Goal: Task Accomplishment & Management: Use online tool/utility

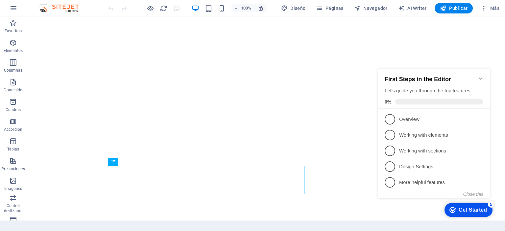
click at [481, 78] on icon "Minimize checklist" at bounding box center [480, 79] width 3 height 2
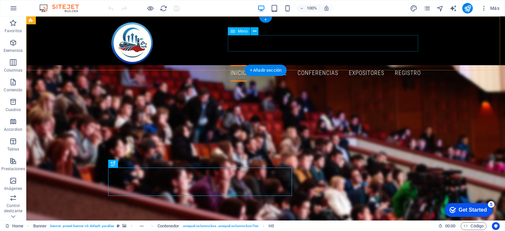
click at [401, 65] on nav "INICIO Acerca de Conferencias Expositores Registro" at bounding box center [266, 73] width 311 height 16
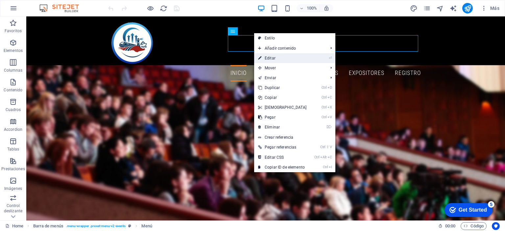
drag, startPoint x: 270, startPoint y: 56, endPoint x: 128, endPoint y: 40, distance: 143.0
click at [270, 56] on link "⏎ Editar" at bounding box center [282, 58] width 57 height 10
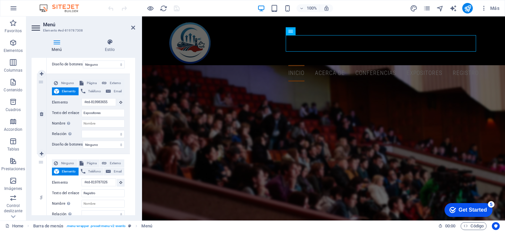
scroll to position [329, 0]
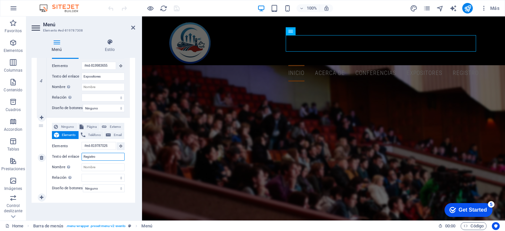
drag, startPoint x: 97, startPoint y: 156, endPoint x: 80, endPoint y: 160, distance: 17.8
click at [80, 160] on div "Texto del enlace Registro" at bounding box center [88, 157] width 73 height 8
type input "Encuesta"
select select
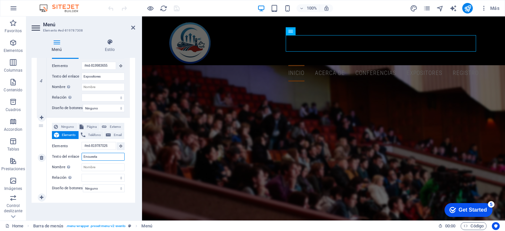
select select
type input "Encuesta de satisf"
select select
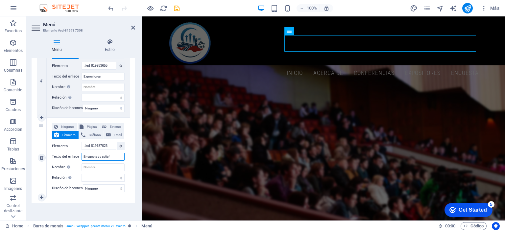
select select
type input "Encuesta de satisfacción"
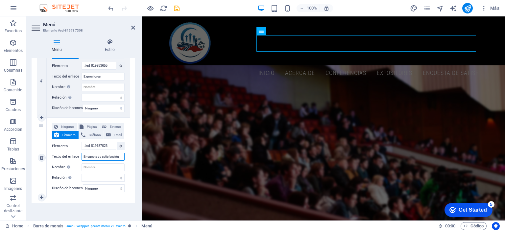
select select
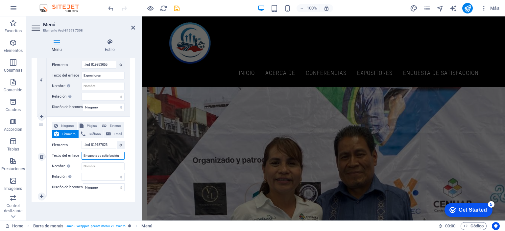
scroll to position [0, 0]
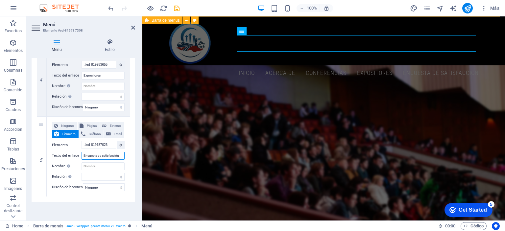
type input "Encuesta de satisfacción"
click at [349, 27] on div "INICIO Acerca de Conferencias Expositores Encuesta de satisfacción" at bounding box center [323, 51] width 363 height 70
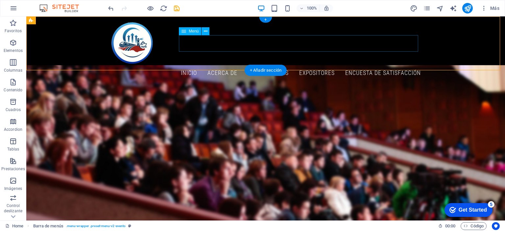
click at [381, 65] on nav "INICIO Acerca de Conferencias Expositores Encuesta de satisfacción" at bounding box center [266, 73] width 311 height 16
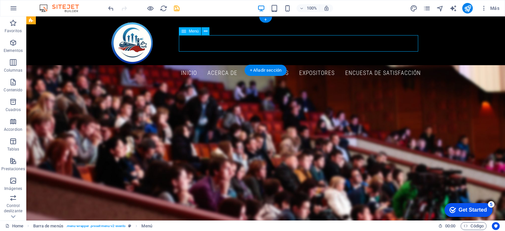
click at [379, 65] on nav "INICIO Acerca de Conferencias Expositores Encuesta de satisfacción" at bounding box center [266, 73] width 311 height 16
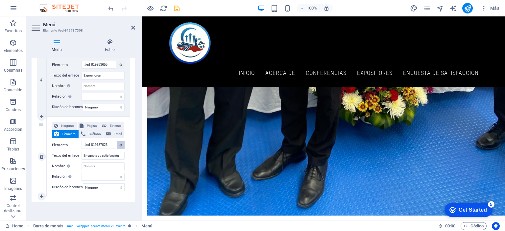
scroll to position [3741, 0]
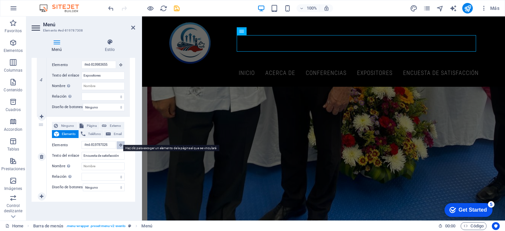
click at [120, 143] on icon at bounding box center [120, 144] width 3 height 3
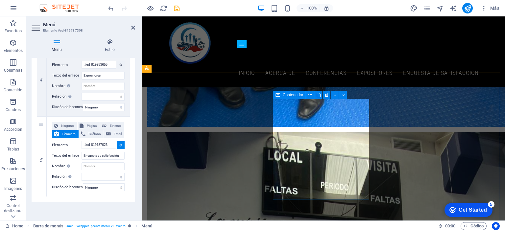
scroll to position [3873, 0]
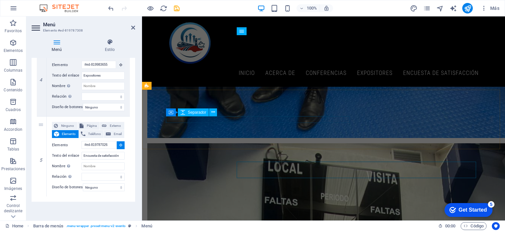
click at [204, 116] on div "Separador" at bounding box center [193, 113] width 31 height 8
select select
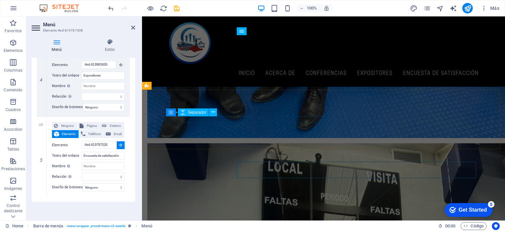
type input "#ed-819787041"
select select
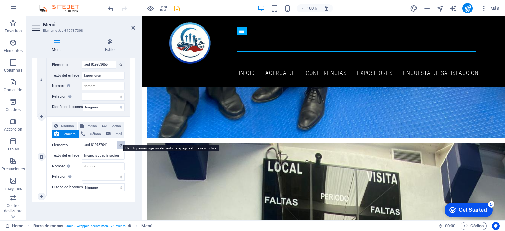
click at [120, 143] on icon at bounding box center [120, 144] width 3 height 3
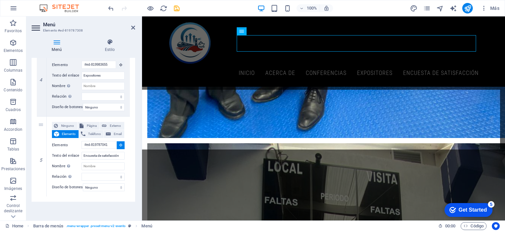
select select
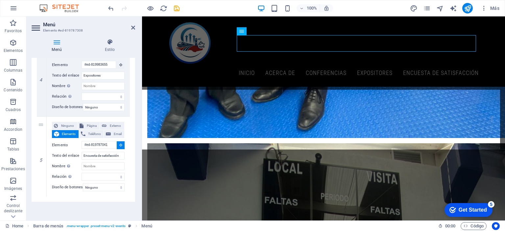
type input "#ed-819787026"
select select
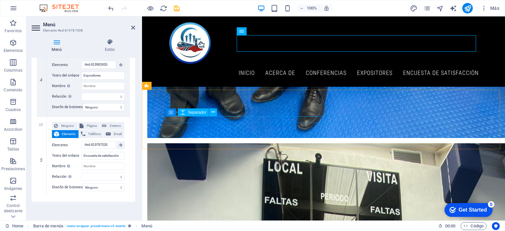
select select "px"
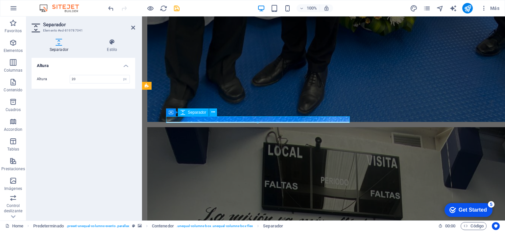
click at [214, 114] on icon at bounding box center [214, 112] width 4 height 7
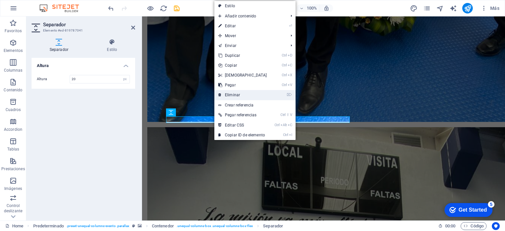
click at [241, 93] on link "⌦ Eliminar" at bounding box center [242, 95] width 57 height 10
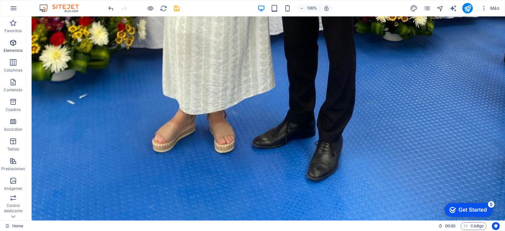
click at [12, 43] on icon "button" at bounding box center [13, 43] width 8 height 8
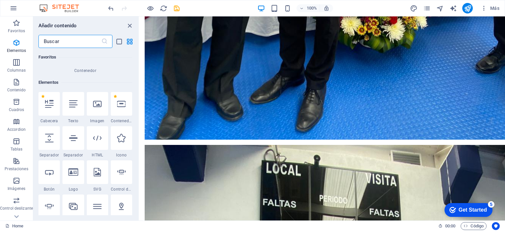
scroll to position [124, 0]
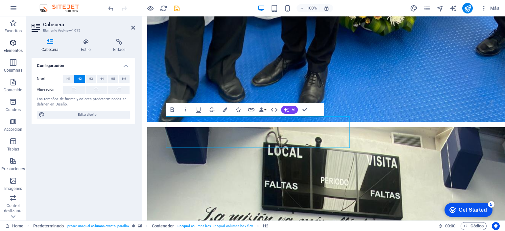
click at [9, 46] on icon "button" at bounding box center [13, 43] width 8 height 8
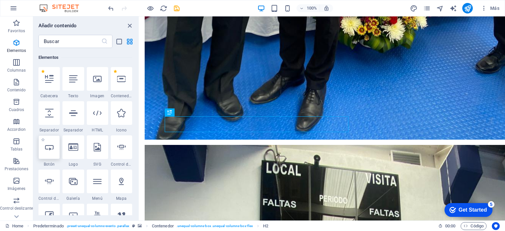
click at [50, 149] on icon at bounding box center [49, 147] width 9 height 9
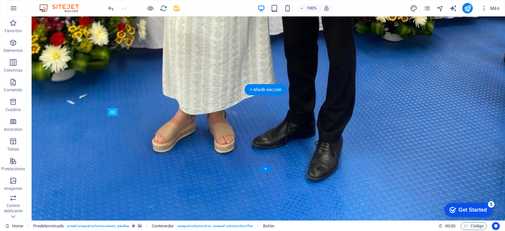
drag, startPoint x: 154, startPoint y: 121, endPoint x: 153, endPoint y: 137, distance: 16.1
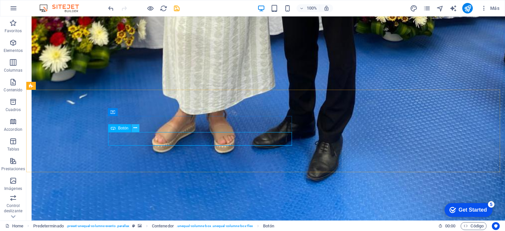
click at [136, 128] on icon at bounding box center [136, 128] width 4 height 7
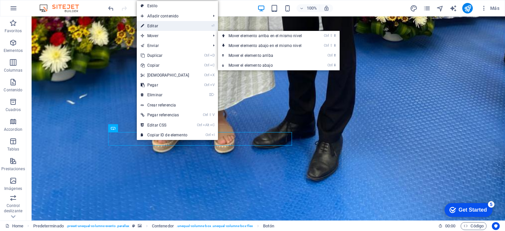
click at [160, 26] on link "⏎ Editar" at bounding box center [165, 26] width 57 height 10
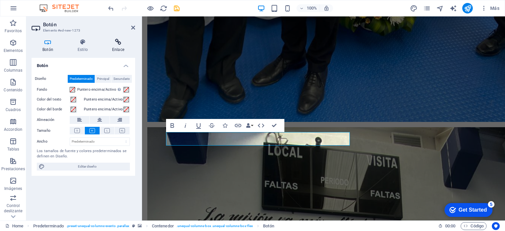
click at [120, 45] on icon at bounding box center [118, 42] width 34 height 7
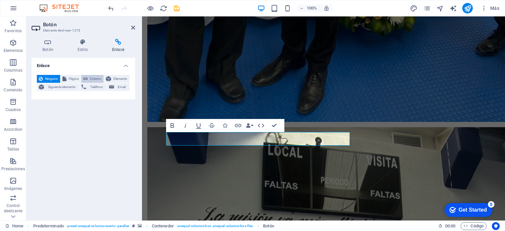
click at [92, 77] on span "Externo" at bounding box center [96, 79] width 12 height 8
select select "blank"
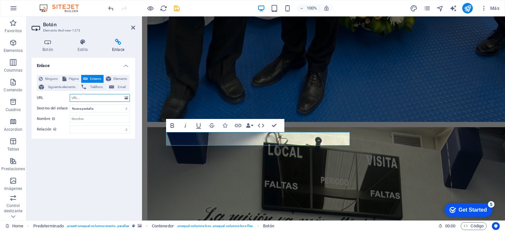
click at [93, 98] on input "URL" at bounding box center [100, 98] width 60 height 8
paste input "[URL][DOMAIN_NAME]"
type input "[URL][DOMAIN_NAME]"
click at [133, 29] on icon at bounding box center [133, 27] width 4 height 5
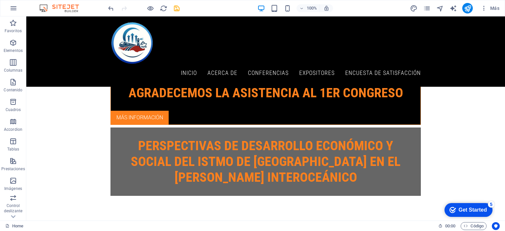
scroll to position [0, 0]
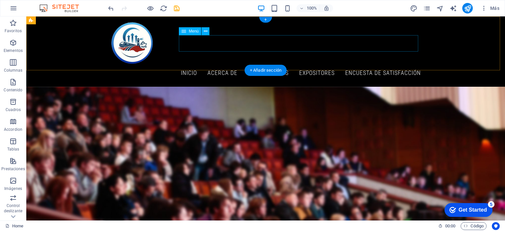
click at [390, 65] on nav "INICIO Acerca de Conferencias Expositores Encuesta de satisfacción" at bounding box center [266, 73] width 311 height 16
click at [380, 65] on nav "INICIO Acerca de Conferencias Expositores Encuesta de satisfacción" at bounding box center [266, 73] width 311 height 16
click at [383, 65] on nav "INICIO Acerca de Conferencias Expositores Encuesta de satisfacción" at bounding box center [266, 73] width 311 height 16
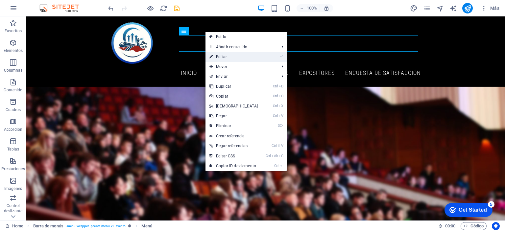
click at [229, 59] on link "⏎ Editar" at bounding box center [234, 57] width 57 height 10
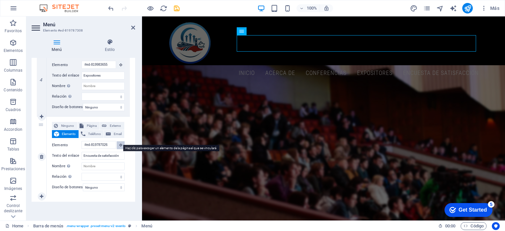
click at [120, 143] on icon at bounding box center [120, 144] width 3 height 3
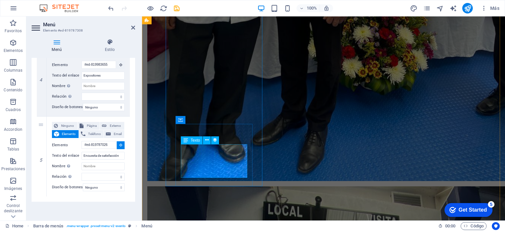
scroll to position [3882, 0]
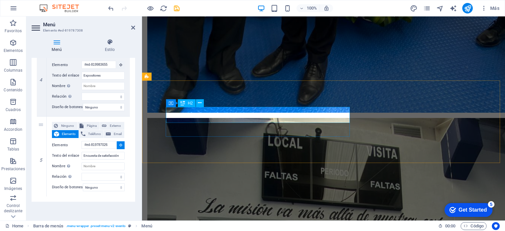
select select
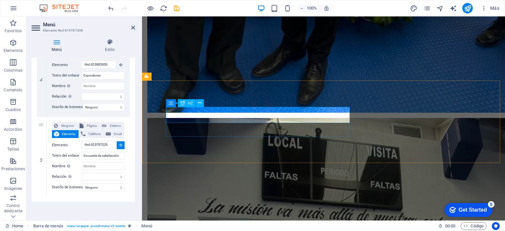
type input "#ed-new-1015"
select select
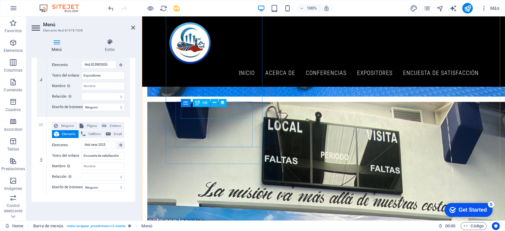
scroll to position [0, 0]
